Goal: Task Accomplishment & Management: Manage account settings

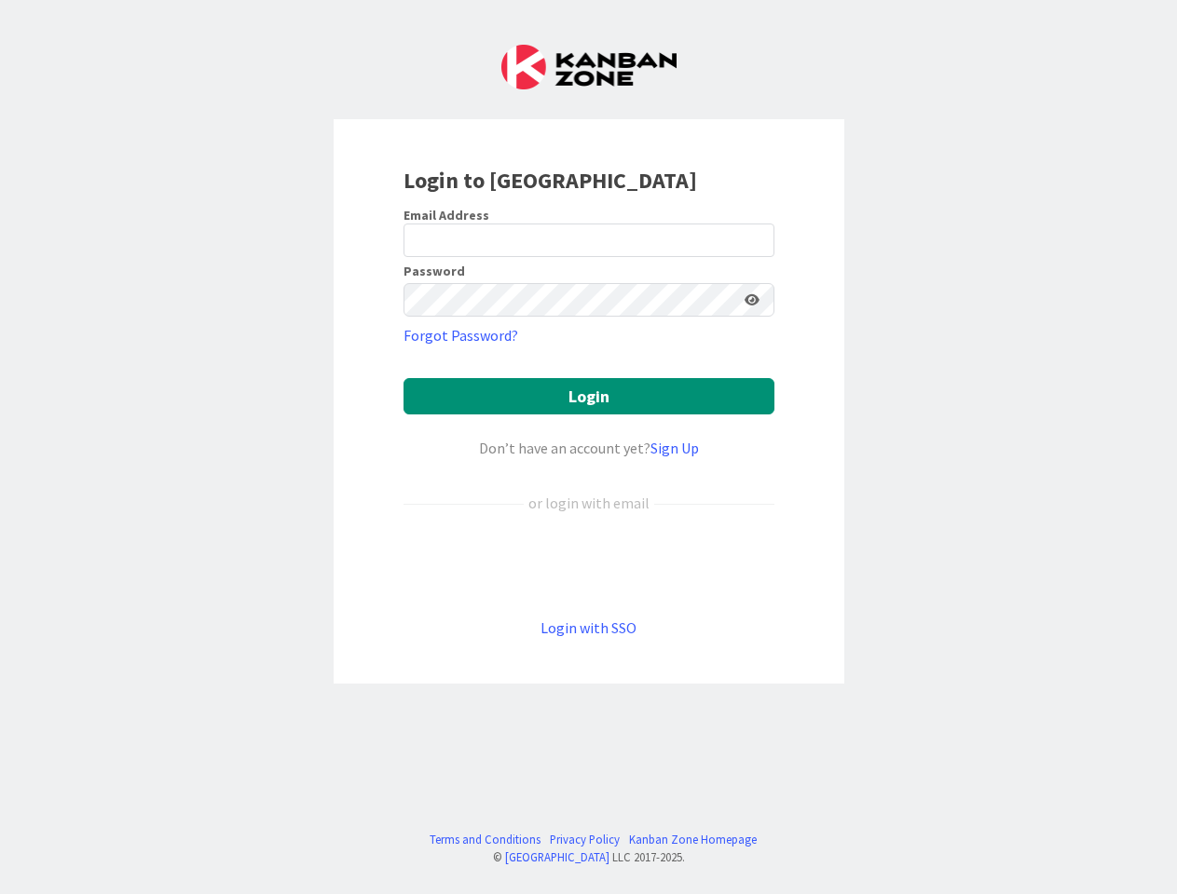
click at [588, 447] on div "Don’t have an account yet? Sign Up" at bounding box center [588, 448] width 371 height 22
click at [752, 300] on icon at bounding box center [751, 299] width 15 height 13
click at [589, 396] on button "Login" at bounding box center [588, 396] width 371 height 36
